Goal: Complete application form

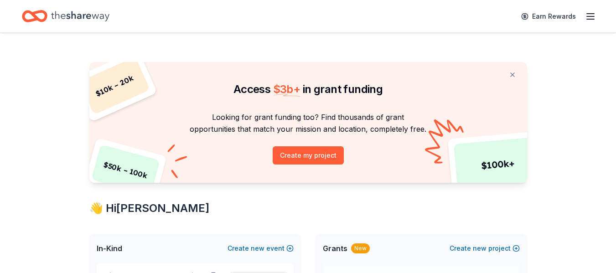
click at [588, 12] on icon "button" at bounding box center [590, 16] width 11 height 11
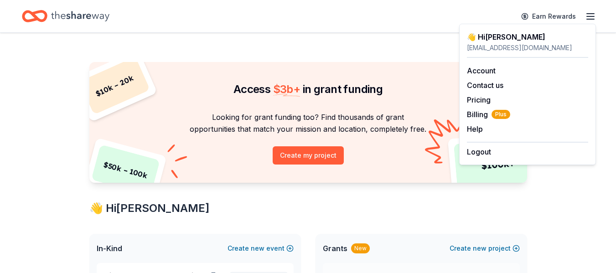
click at [292, 83] on span "$ 3b +" at bounding box center [286, 89] width 27 height 13
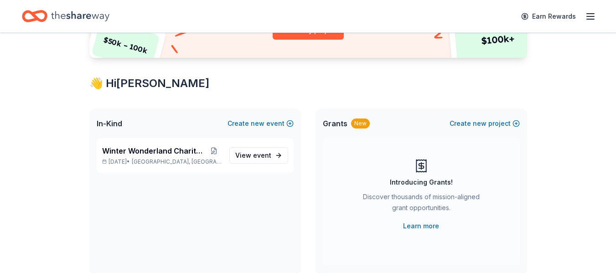
scroll to position [228, 0]
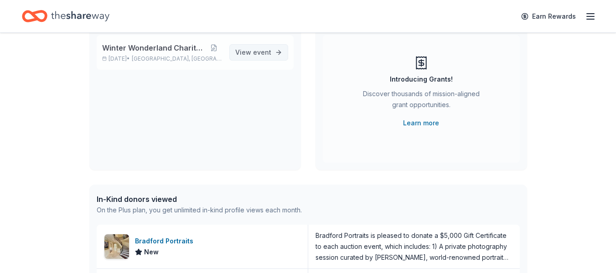
click at [262, 56] on span "event" at bounding box center [262, 52] width 18 height 8
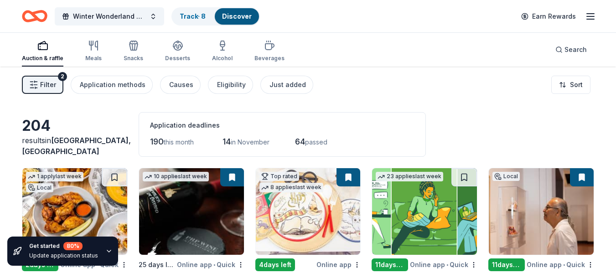
click at [49, 83] on span "Filter" at bounding box center [48, 84] width 16 height 11
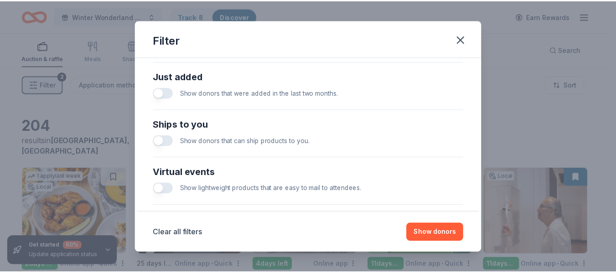
scroll to position [308, 0]
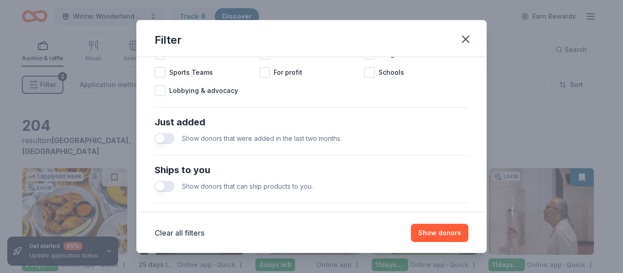
click at [164, 138] on button "button" at bounding box center [165, 138] width 20 height 11
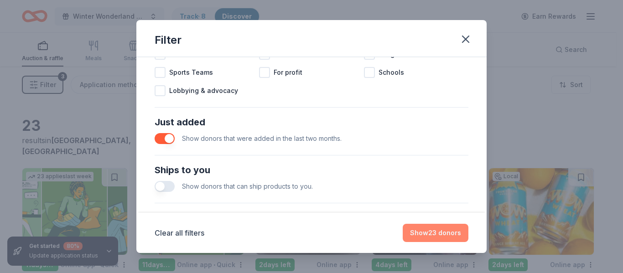
click at [448, 233] on button "Show 23 donors" at bounding box center [436, 233] width 66 height 18
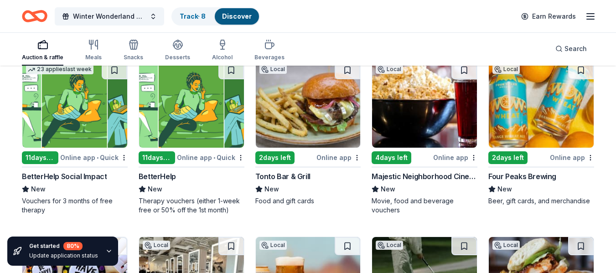
scroll to position [91, 0]
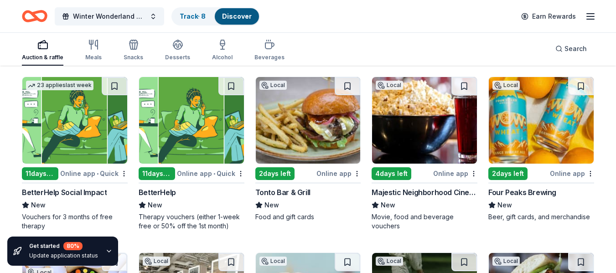
click at [312, 127] on img at bounding box center [308, 120] width 105 height 87
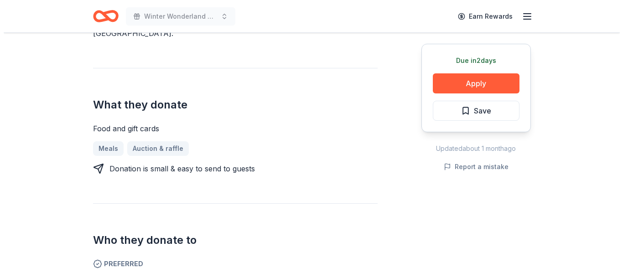
scroll to position [274, 0]
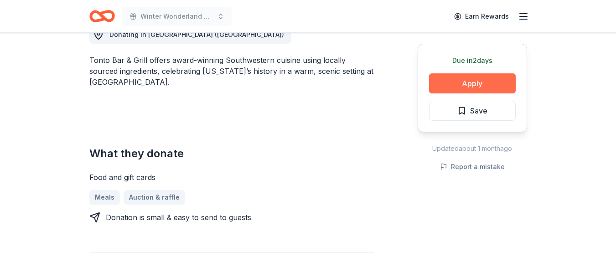
click at [469, 87] on button "Apply" at bounding box center [472, 83] width 87 height 20
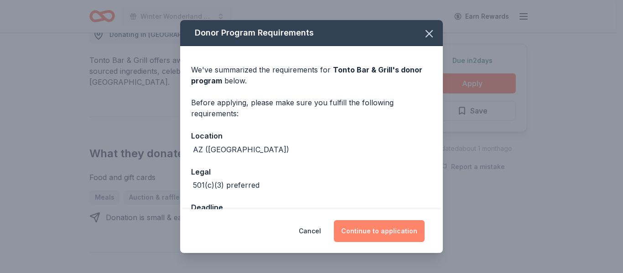
click at [379, 225] on button "Continue to application" at bounding box center [379, 231] width 91 height 22
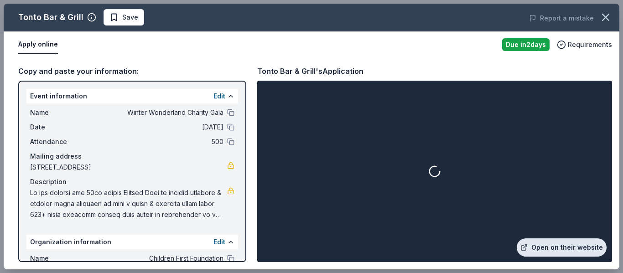
click at [575, 244] on link "Open on their website" at bounding box center [562, 247] width 90 height 18
